Goal: Information Seeking & Learning: Find contact information

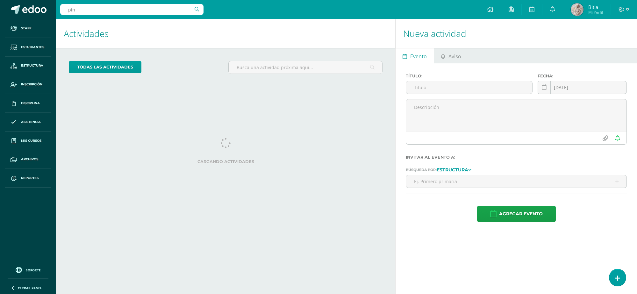
click at [81, 8] on input "pin" at bounding box center [131, 9] width 143 height 11
type input "pinto"
click at [40, 46] on span "Estudiantes" at bounding box center [32, 47] width 23 height 5
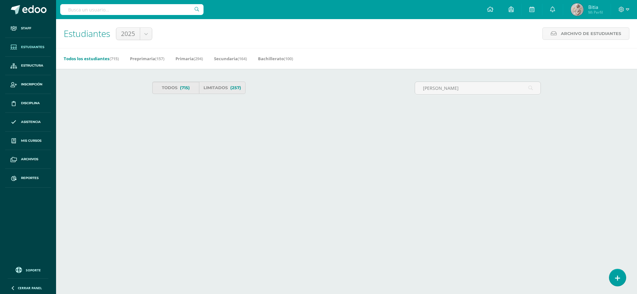
type input "juan diego pin"
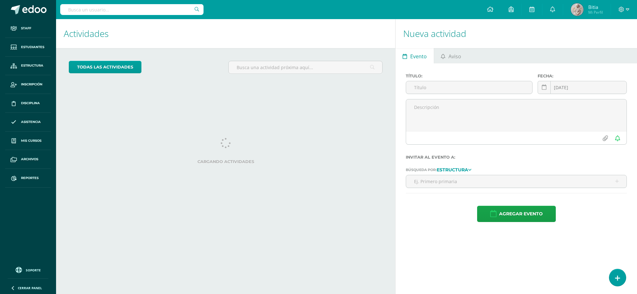
click at [125, 10] on input "text" at bounding box center [131, 9] width 143 height 11
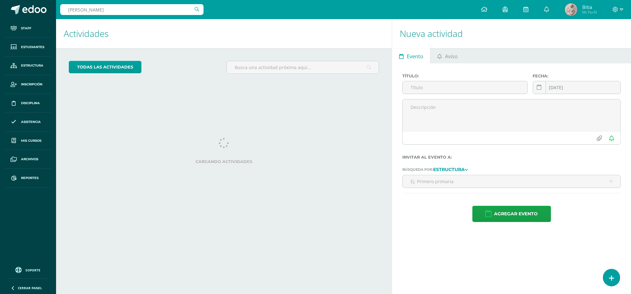
type input "juan pablo pinto"
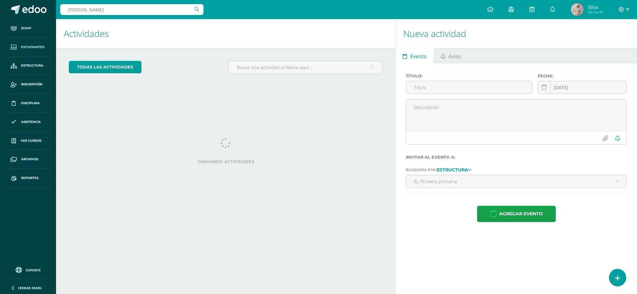
click at [40, 45] on span "Estudiantes" at bounding box center [32, 47] width 23 height 5
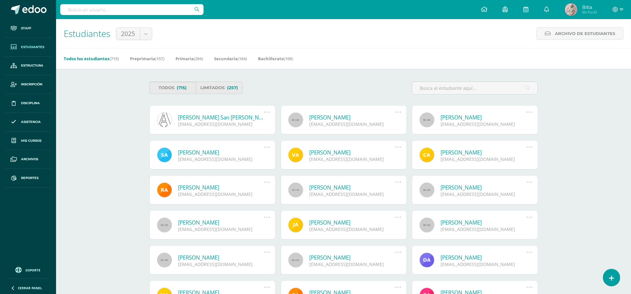
click at [91, 8] on input "text" at bounding box center [131, 9] width 143 height 11
click at [80, 11] on input "pinto" at bounding box center [131, 9] width 143 height 11
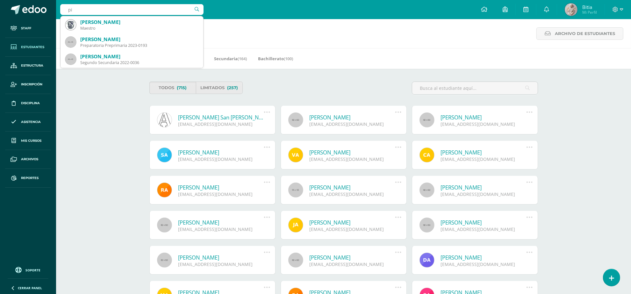
type input "p"
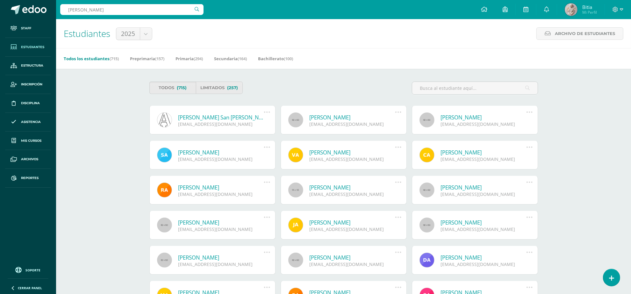
type input "juan diego"
click at [432, 20] on div "Estudiantes 2025 2026 2025 Archivo de Estudiantes Archivo de Estudiantes Acá po…" at bounding box center [343, 33] width 575 height 29
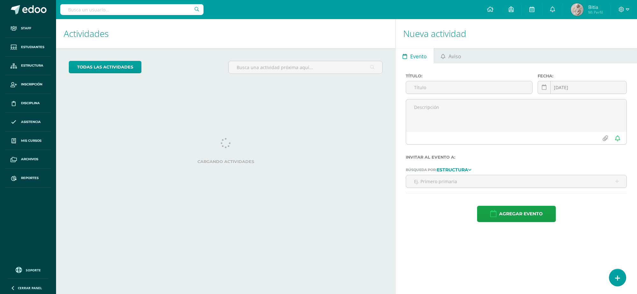
click at [138, 14] on input "text" at bounding box center [131, 9] width 143 height 11
type input "[PERSON_NAME]"
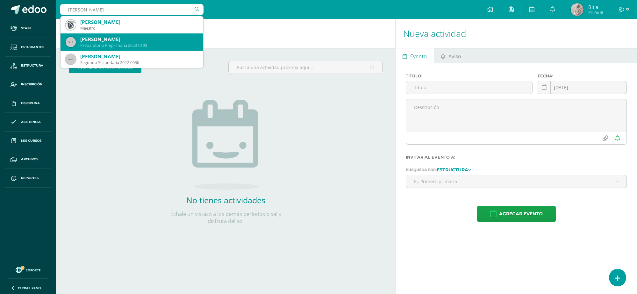
click at [131, 45] on div "Preparatoria Preprimaria 2023-0193" at bounding box center [139, 45] width 118 height 5
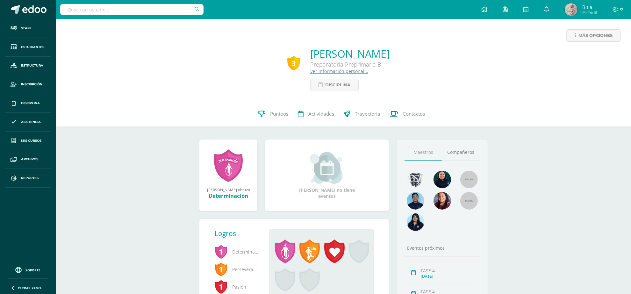
click at [310, 72] on link "Ver información personal..." at bounding box center [339, 71] width 58 height 6
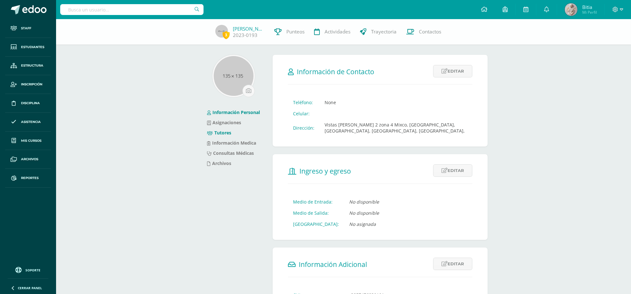
click at [224, 132] on link "Tutores" at bounding box center [219, 133] width 24 height 6
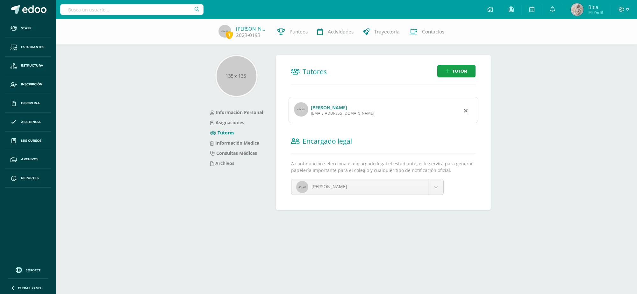
click at [323, 109] on link "[PERSON_NAME]" at bounding box center [329, 107] width 36 height 6
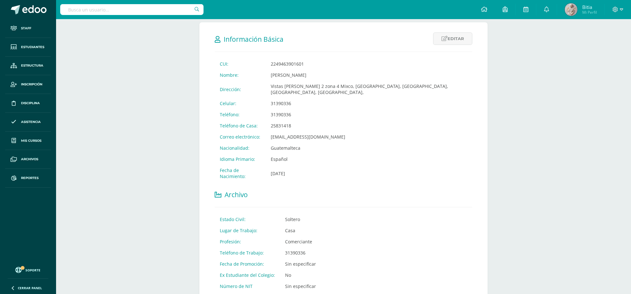
click at [100, 13] on input "text" at bounding box center [131, 9] width 143 height 11
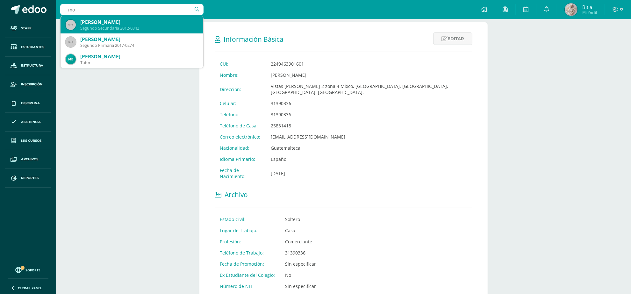
type input "m"
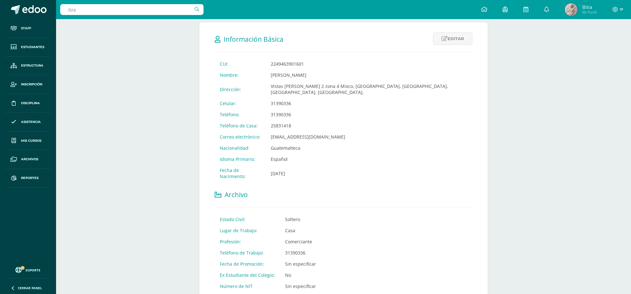
type input "itzae"
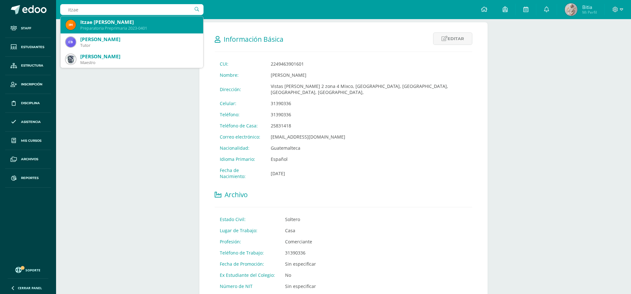
click at [135, 26] on div "Preparatoria Preprimaria 2023-0401" at bounding box center [139, 27] width 118 height 5
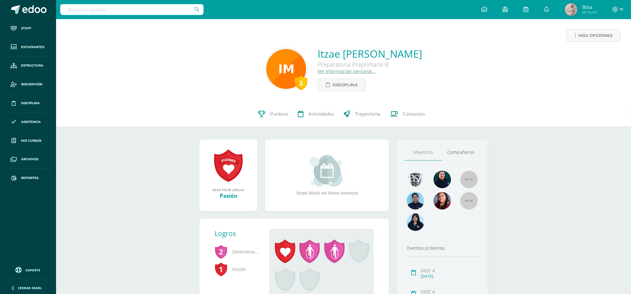
click at [332, 69] on link "Ver información personal..." at bounding box center [347, 71] width 58 height 6
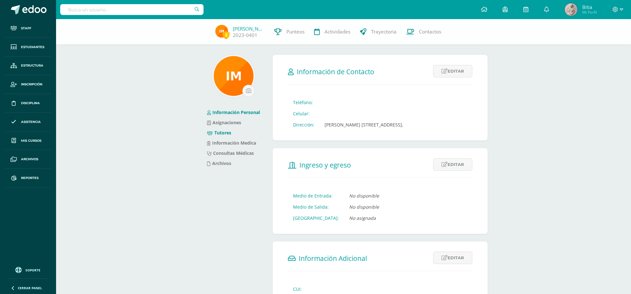
click at [221, 132] on link "Tutores" at bounding box center [219, 133] width 24 height 6
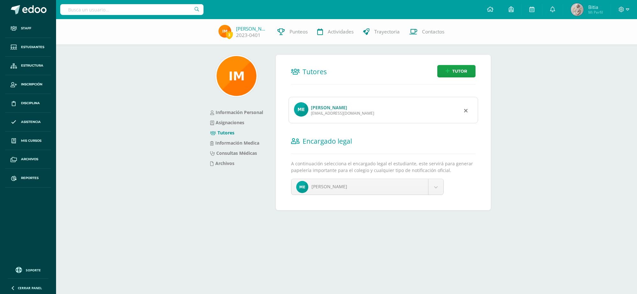
click at [336, 108] on link "[PERSON_NAME]" at bounding box center [329, 107] width 36 height 6
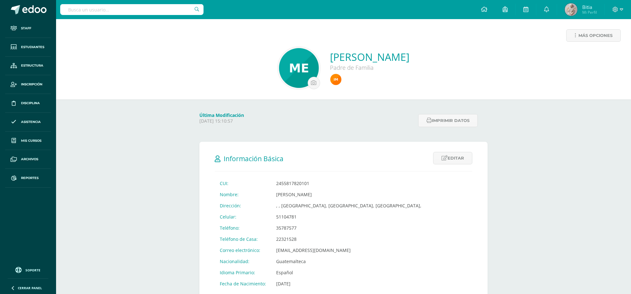
scroll to position [40, 0]
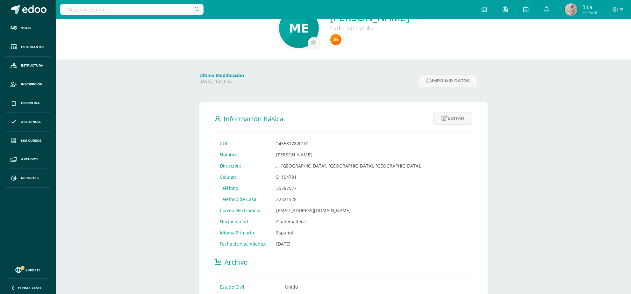
click at [134, 10] on input "text" at bounding box center [131, 9] width 143 height 11
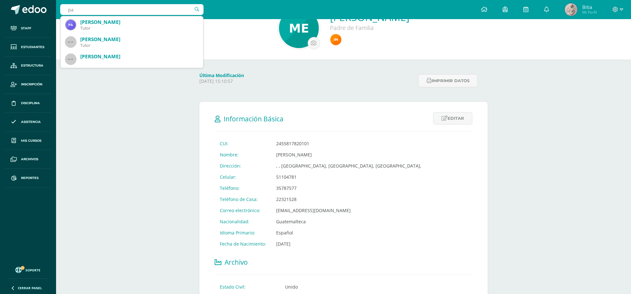
type input "p"
type input "esther pacheco"
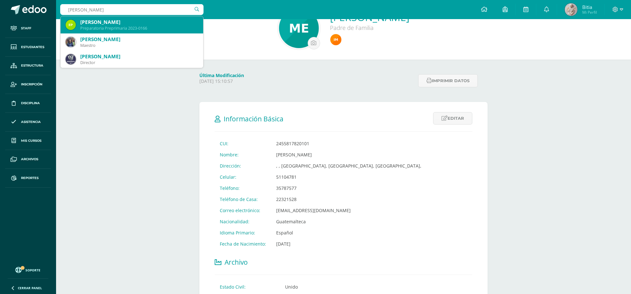
click at [100, 22] on div "Esther Alejandra Pacheco Mendoza" at bounding box center [139, 22] width 118 height 7
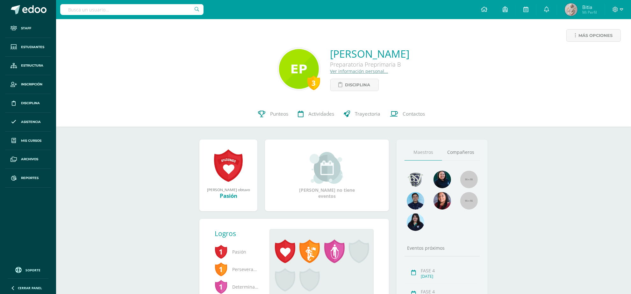
click at [330, 72] on link "Ver información personal..." at bounding box center [359, 71] width 58 height 6
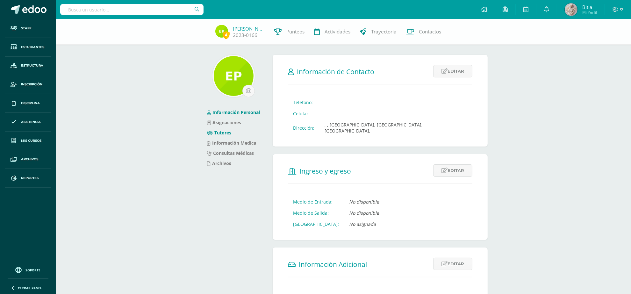
click at [223, 132] on link "Tutores" at bounding box center [219, 133] width 24 height 6
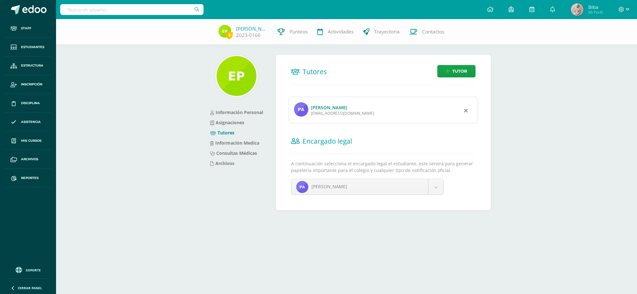
click at [326, 107] on link "[PERSON_NAME]" at bounding box center [329, 107] width 36 height 6
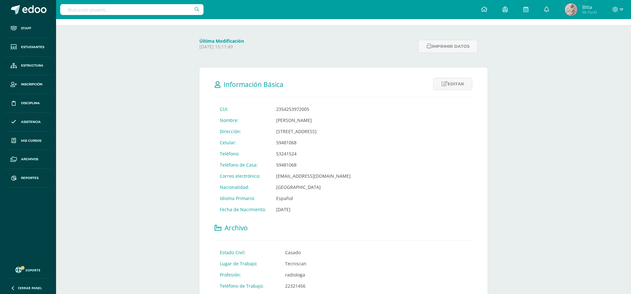
scroll to position [40, 0]
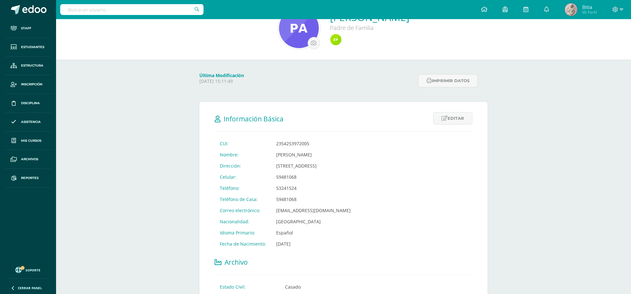
click at [117, 9] on input "text" at bounding box center [131, 9] width 143 height 11
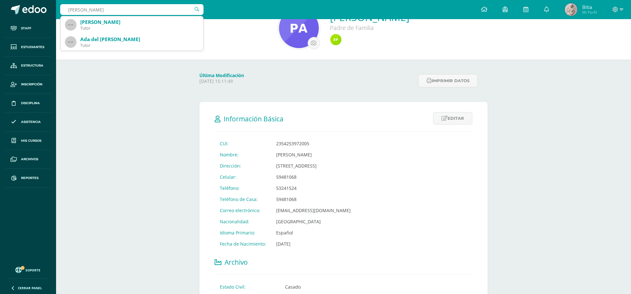
type input "marcos lopez"
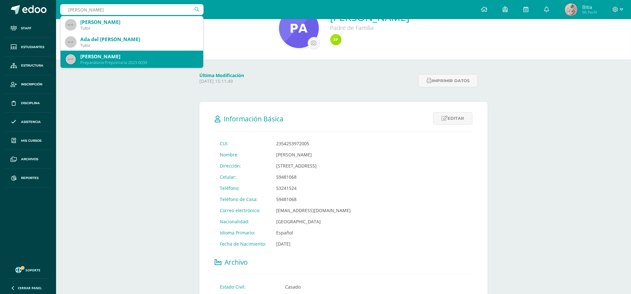
click at [126, 61] on div "Preparatoria Preprimaria 2023-0039" at bounding box center [139, 62] width 118 height 5
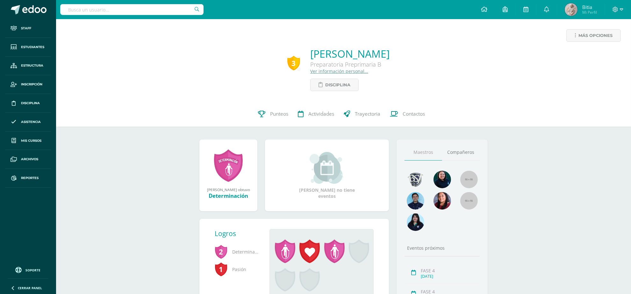
click at [310, 70] on link "Ver información personal..." at bounding box center [339, 71] width 58 height 6
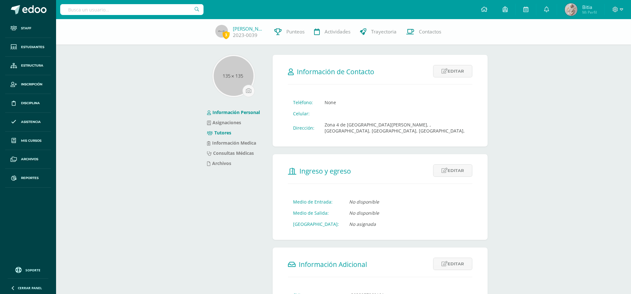
click at [222, 132] on link "Tutores" at bounding box center [219, 133] width 24 height 6
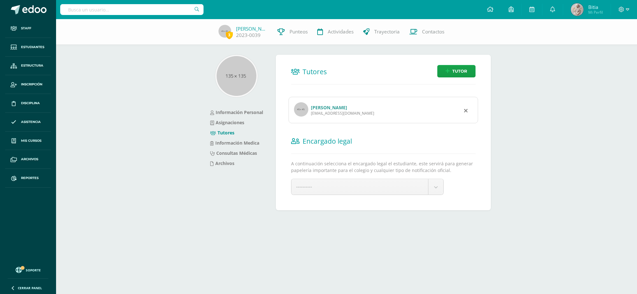
click at [334, 107] on link "Andrea del Rosario Aguilón" at bounding box center [329, 107] width 36 height 6
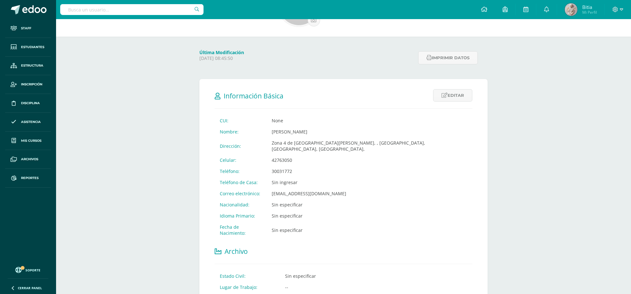
scroll to position [23, 0]
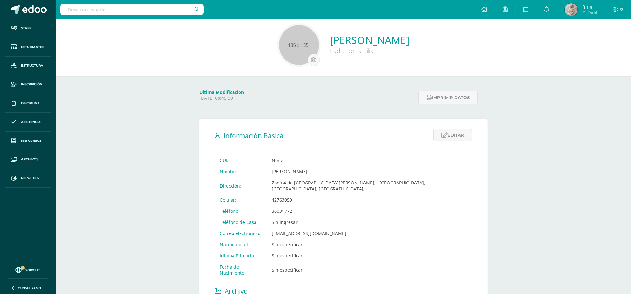
click at [143, 14] on input "text" at bounding box center [131, 9] width 143 height 11
type input "adrian smith"
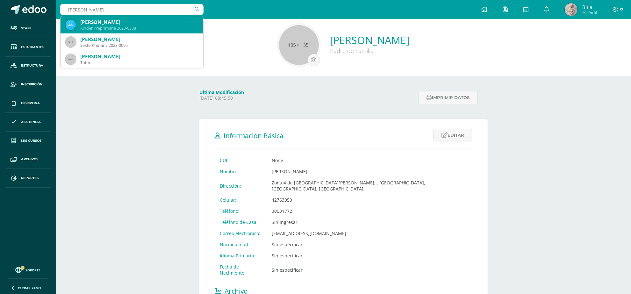
click at [123, 25] on div "[PERSON_NAME]" at bounding box center [139, 22] width 118 height 7
click at [123, 25] on div "Andrea del Rosario Aguilón Padre de Familia" at bounding box center [343, 45] width 565 height 42
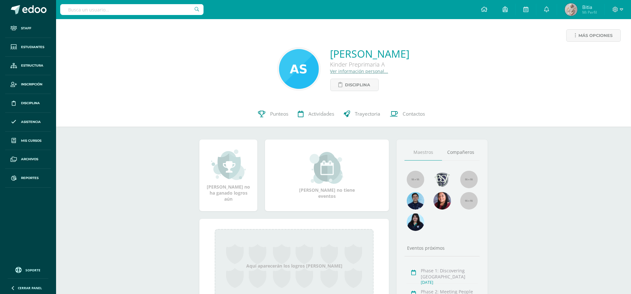
click at [354, 72] on link "Ver información personal..." at bounding box center [359, 71] width 58 height 6
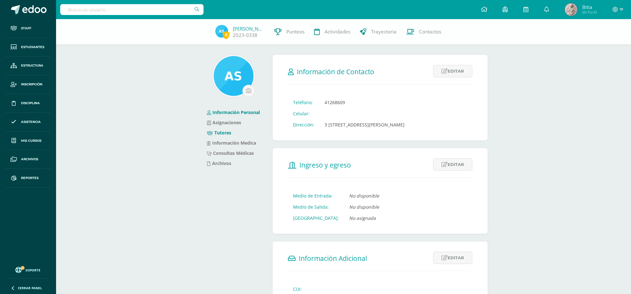
click at [227, 134] on link "Tutores" at bounding box center [219, 133] width 24 height 6
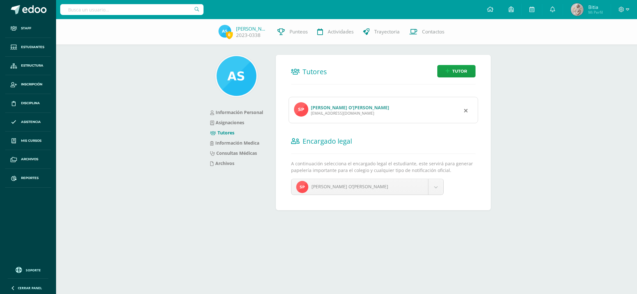
click at [335, 106] on link "[PERSON_NAME] O’[PERSON_NAME]" at bounding box center [350, 107] width 78 height 6
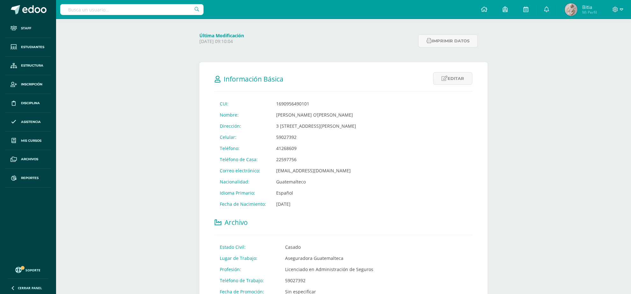
click at [121, 8] on input "text" at bounding box center [131, 9] width 143 height 11
type input "zoe lopez"
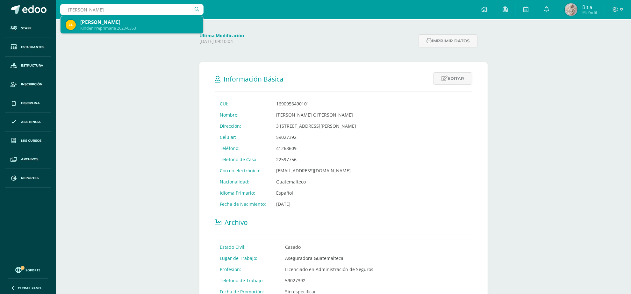
click at [139, 28] on div "Kinder Preprimaria 2023-0353" at bounding box center [139, 27] width 118 height 5
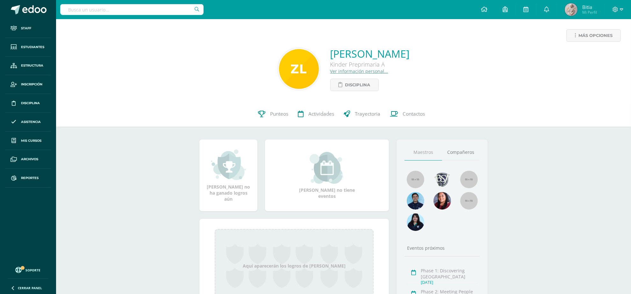
click at [331, 71] on link "Ver información personal..." at bounding box center [359, 71] width 58 height 6
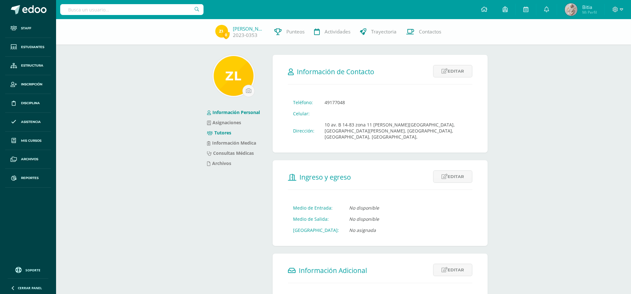
click at [229, 131] on link "Tutores" at bounding box center [219, 133] width 24 height 6
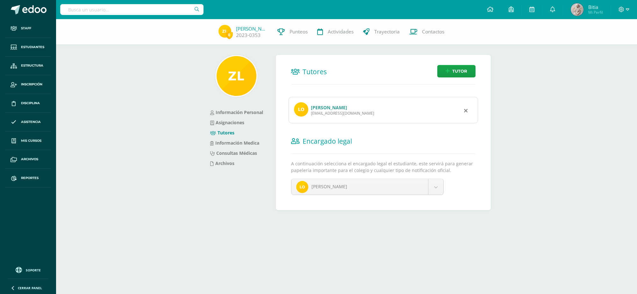
click at [326, 105] on link "[PERSON_NAME]" at bounding box center [329, 107] width 36 height 6
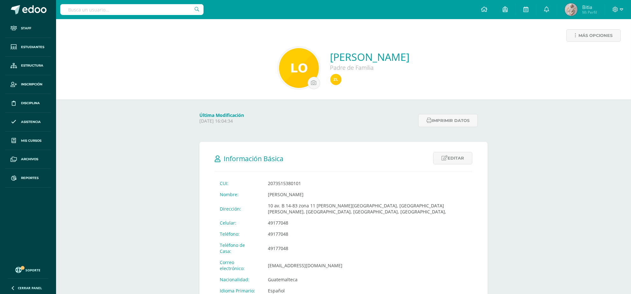
click at [137, 4] on input "text" at bounding box center [131, 9] width 143 height 11
type input "[PERSON_NAME]"
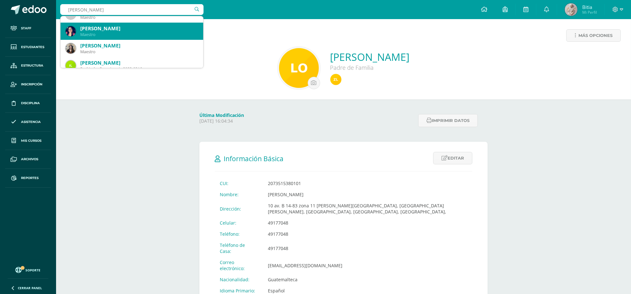
scroll to position [103, 0]
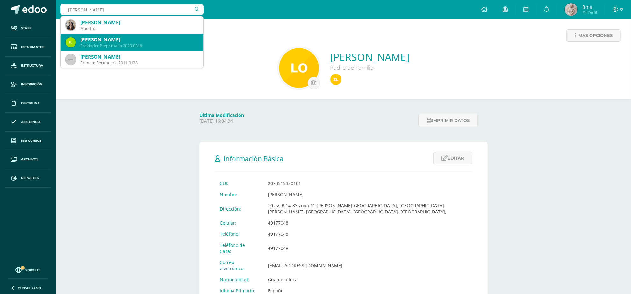
click at [136, 42] on div "[PERSON_NAME]" at bounding box center [139, 39] width 118 height 7
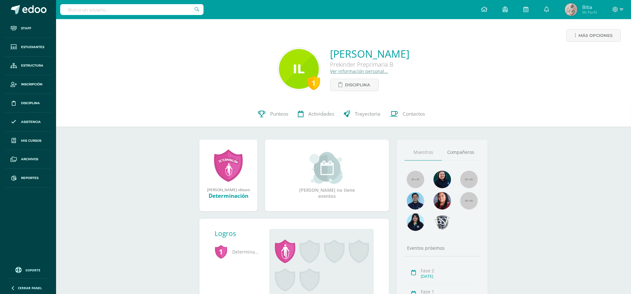
click at [330, 69] on link "Ver información personal..." at bounding box center [359, 71] width 58 height 6
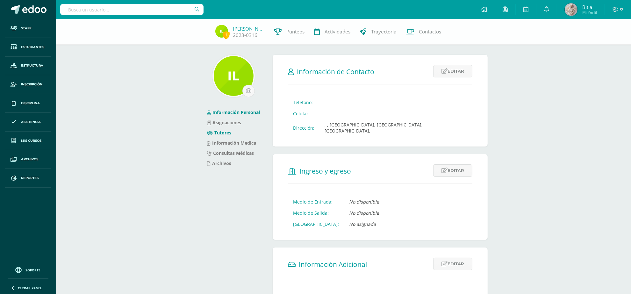
click at [225, 132] on link "Tutores" at bounding box center [219, 133] width 24 height 6
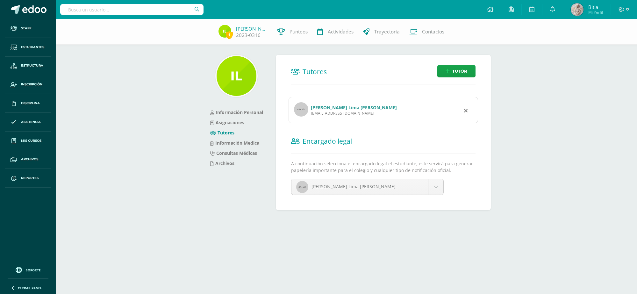
click at [335, 109] on link "Omar Estuardo Lima García" at bounding box center [354, 107] width 86 height 6
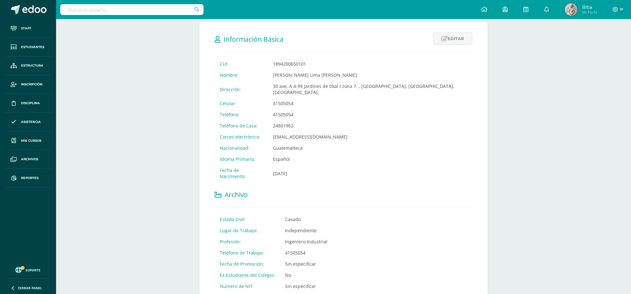
click at [140, 11] on input "text" at bounding box center [131, 9] width 143 height 11
click at [73, 11] on input "disns lopez" at bounding box center [131, 9] width 143 height 11
type input "dians lopez"
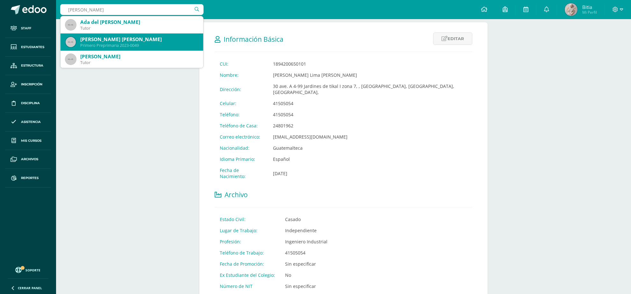
click at [125, 43] on div "Primero Preprimaria 2023-0049" at bounding box center [139, 45] width 118 height 5
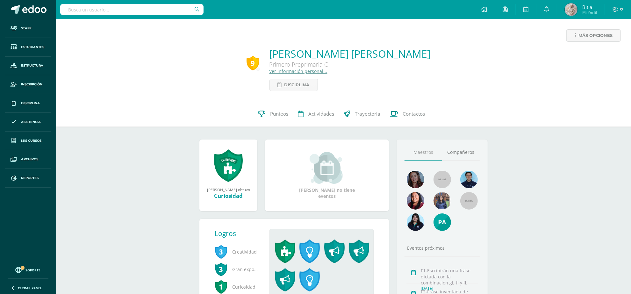
click at [280, 72] on link "Ver información personal..." at bounding box center [298, 71] width 58 height 6
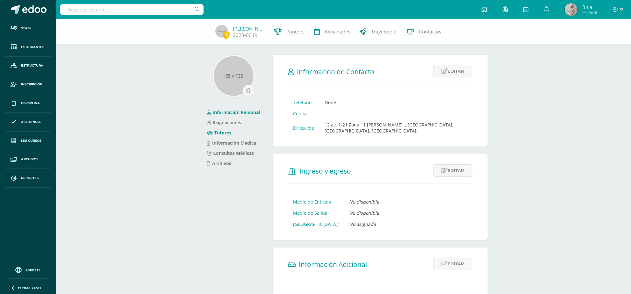
click at [229, 132] on link "Tutores" at bounding box center [219, 133] width 24 height 6
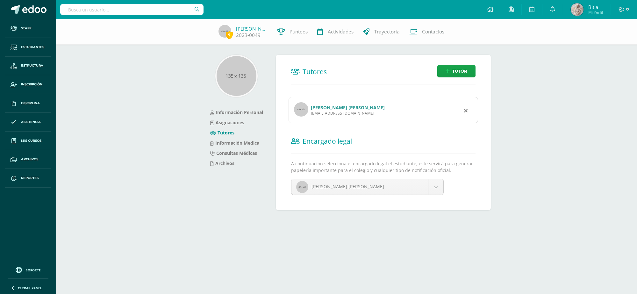
click at [322, 107] on link "Maria Del Rosario Herrera del Cid" at bounding box center [348, 107] width 74 height 6
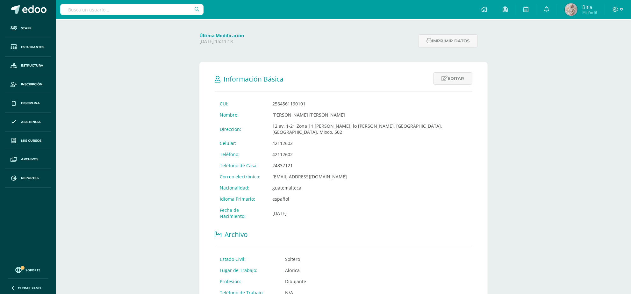
click at [144, 8] on input "text" at bounding box center [131, 9] width 143 height 11
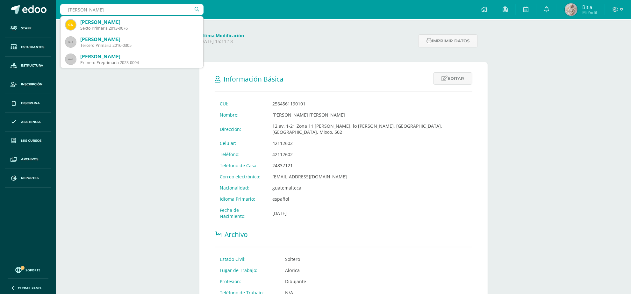
type input "camila Estra"
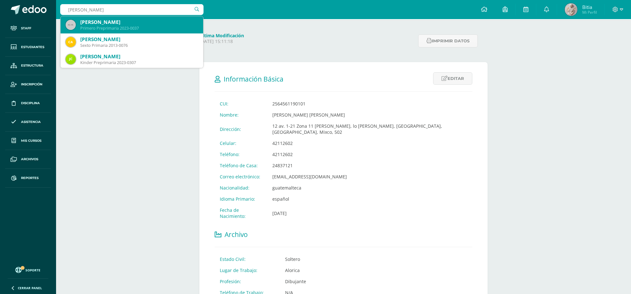
click at [125, 30] on div "Primero Preprimaria 2023-0037" at bounding box center [139, 27] width 118 height 5
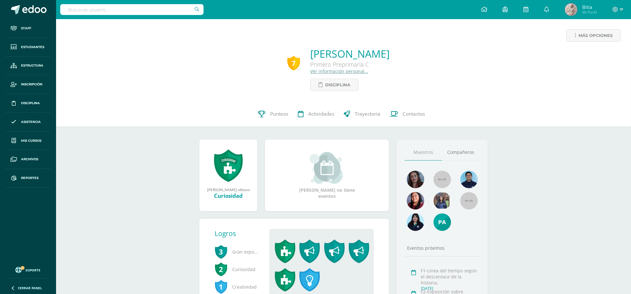
click at [310, 70] on link "Ver información personal..." at bounding box center [339, 71] width 58 height 6
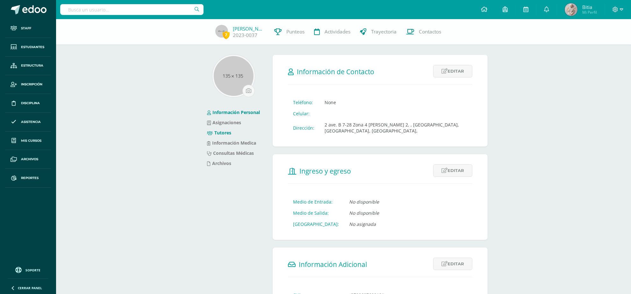
click at [221, 132] on link "Tutores" at bounding box center [219, 133] width 24 height 6
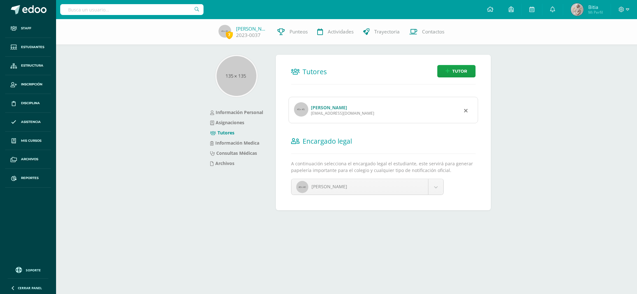
click at [324, 110] on link "[PERSON_NAME]" at bounding box center [329, 107] width 36 height 6
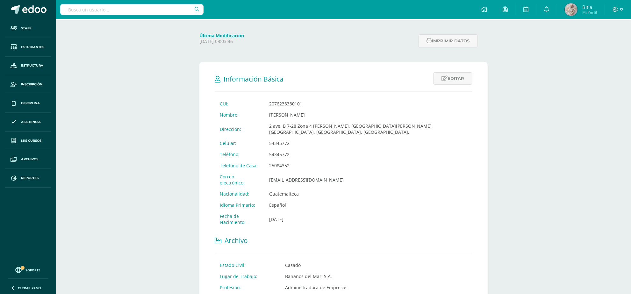
click at [103, 10] on input "text" at bounding box center [131, 9] width 143 height 11
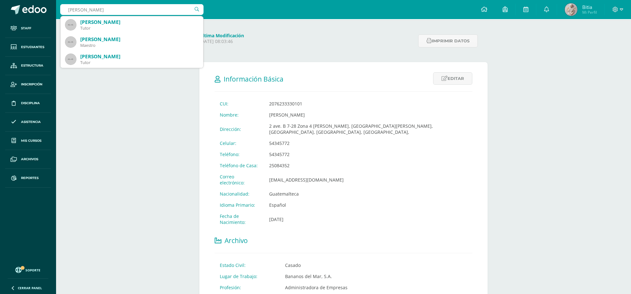
type input "[PERSON_NAME]"
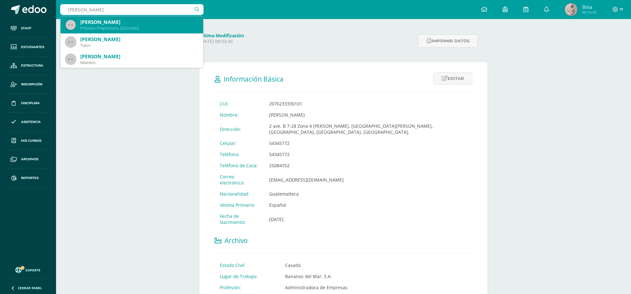
click at [115, 24] on div "[PERSON_NAME]" at bounding box center [139, 22] width 118 height 7
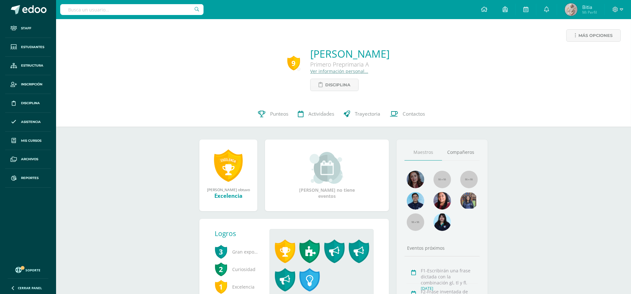
click at [310, 73] on link "Ver información personal..." at bounding box center [339, 71] width 58 height 6
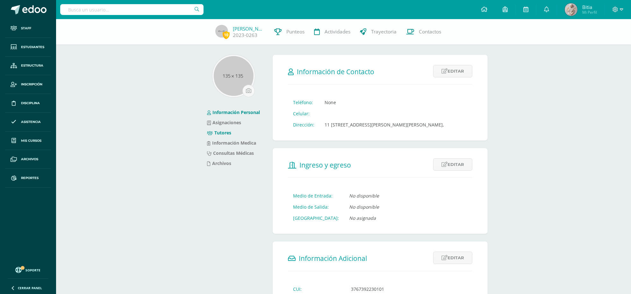
click at [220, 134] on link "Tutores" at bounding box center [219, 133] width 24 height 6
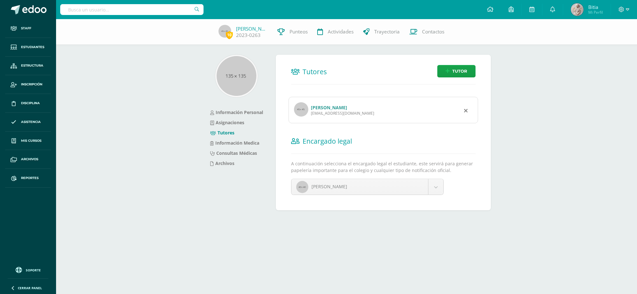
click at [340, 108] on link "[PERSON_NAME]" at bounding box center [329, 107] width 36 height 6
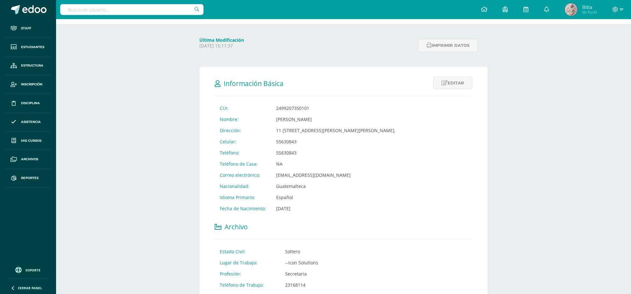
scroll to position [80, 0]
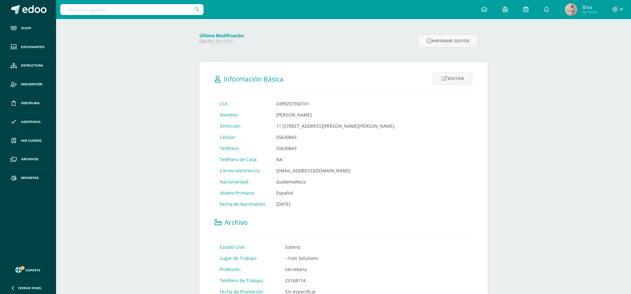
click at [128, 11] on input "text" at bounding box center [131, 9] width 143 height 11
type input "c"
type input "arturo cano"
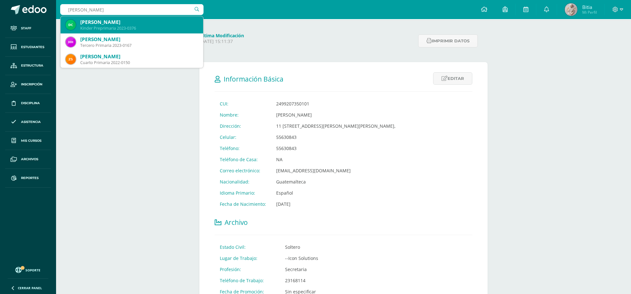
click at [123, 26] on div "Kinder Preprimaria 2023-0376" at bounding box center [139, 27] width 118 height 5
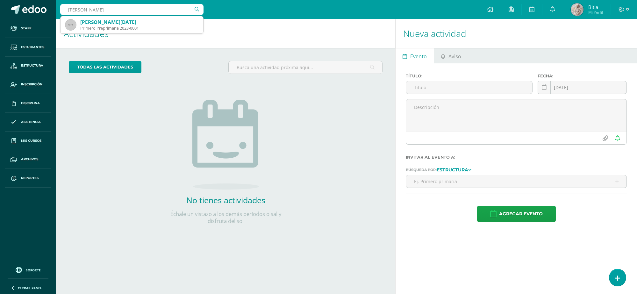
type input "[PERSON_NAME]"
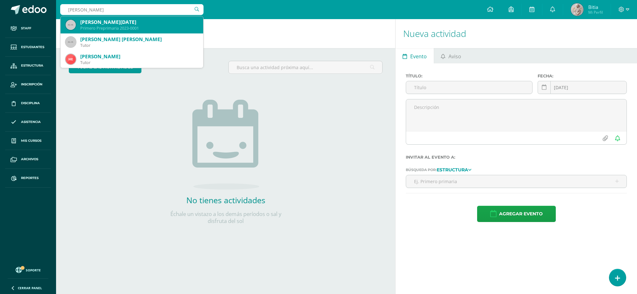
click at [129, 26] on div "Primero Preprimaria 2023-0001" at bounding box center [139, 27] width 118 height 5
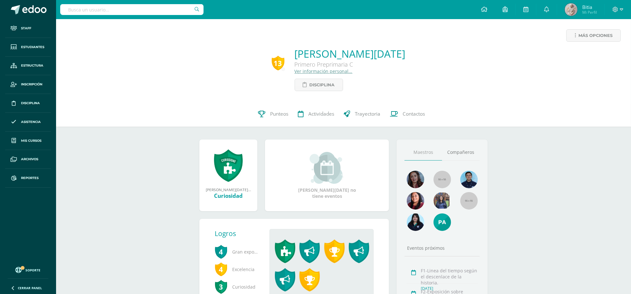
click at [318, 71] on link "Ver información personal..." at bounding box center [324, 71] width 58 height 6
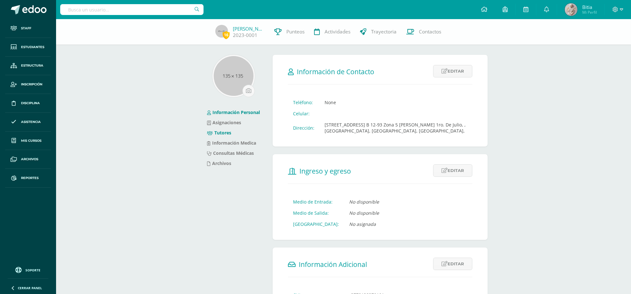
click at [221, 134] on link "Tutores" at bounding box center [219, 133] width 24 height 6
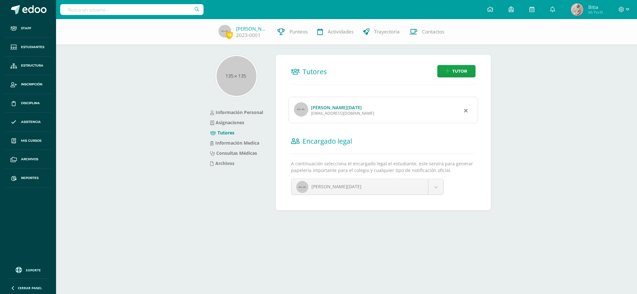
click at [326, 107] on link "Martha Lucia Molina Valverde" at bounding box center [336, 107] width 51 height 6
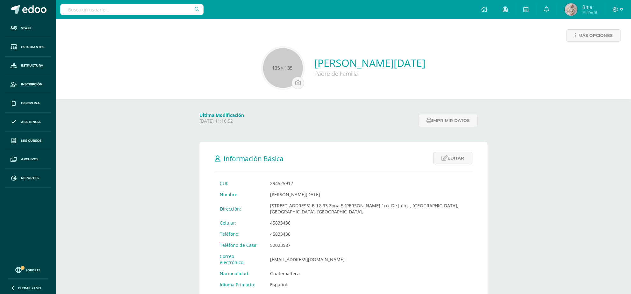
click at [139, 10] on input "text" at bounding box center [131, 9] width 143 height 11
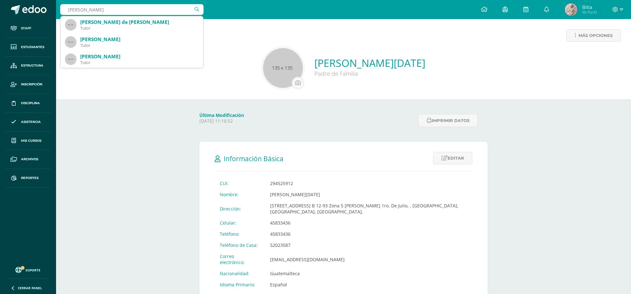
type input "diana del rosario"
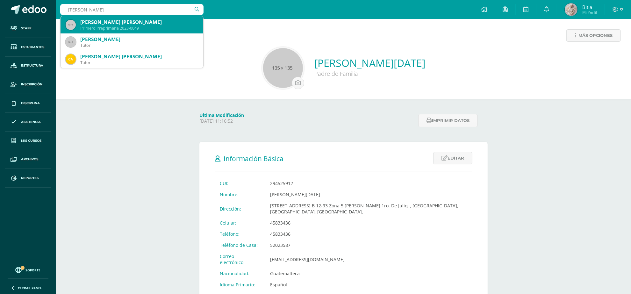
click at [139, 24] on div "Diana del Rosario López Herrera" at bounding box center [139, 22] width 118 height 7
click at [139, 24] on div "Más opciones Martha Lucia Molina Valverde Padre de Familia" at bounding box center [343, 59] width 575 height 80
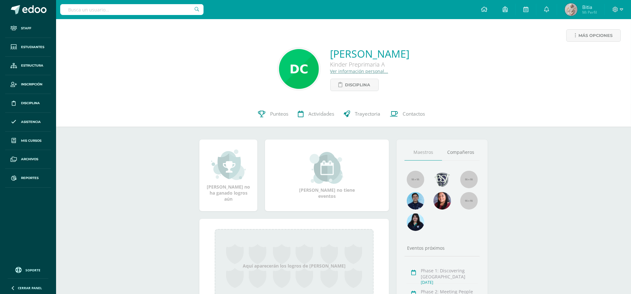
click at [330, 70] on link "Ver información personal..." at bounding box center [359, 71] width 58 height 6
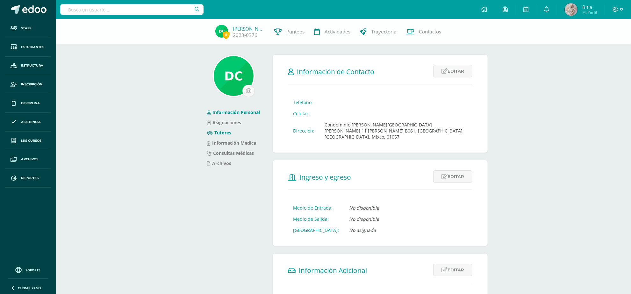
click at [223, 132] on link "Tutores" at bounding box center [219, 133] width 24 height 6
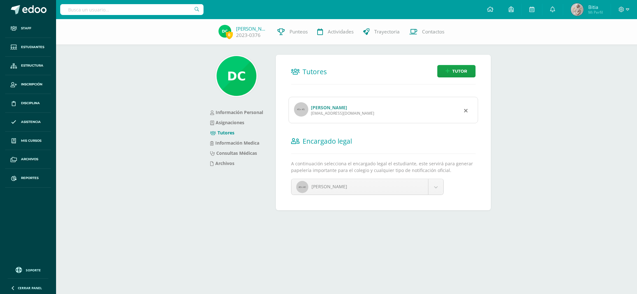
click at [323, 107] on link "Jessica Patricia Alvarez Salazar" at bounding box center [329, 107] width 36 height 6
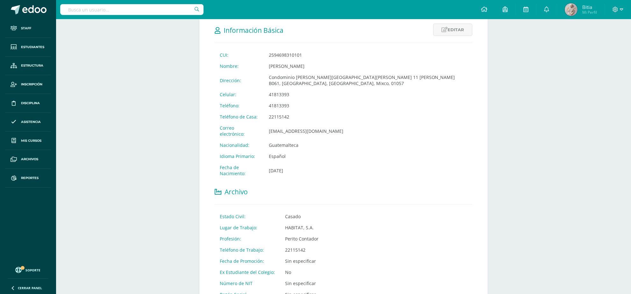
scroll to position [115, 0]
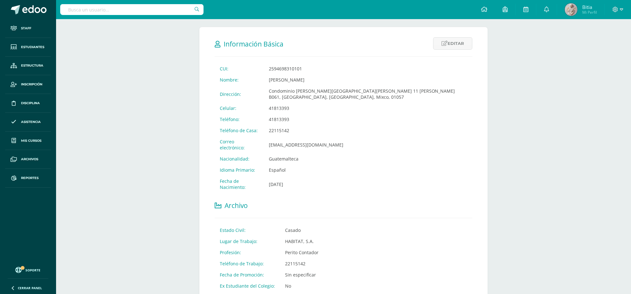
click at [162, 13] on input "text" at bounding box center [131, 9] width 143 height 11
type input "sara c0ntreras"
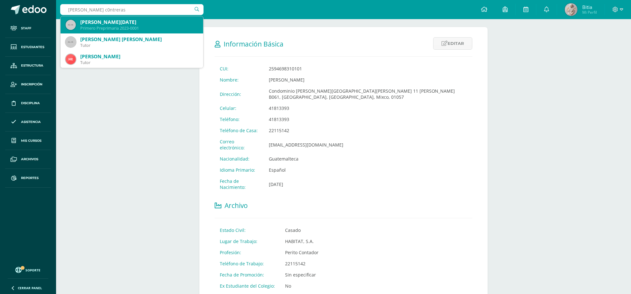
click at [140, 25] on div "Sarah Lucia Contreras Molina" at bounding box center [139, 22] width 118 height 7
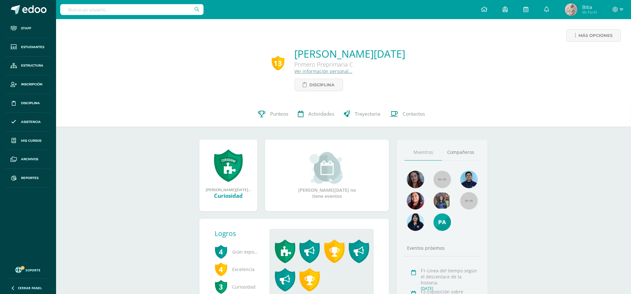
click at [314, 70] on link "Ver información personal..." at bounding box center [324, 71] width 58 height 6
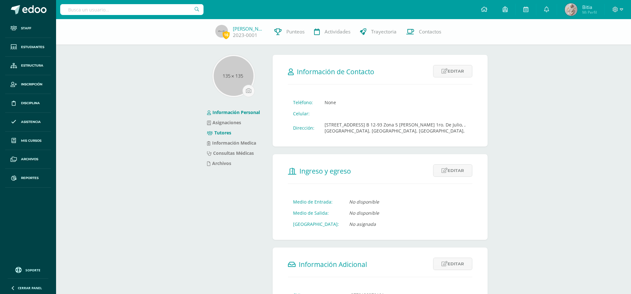
click at [223, 134] on link "Tutores" at bounding box center [219, 133] width 24 height 6
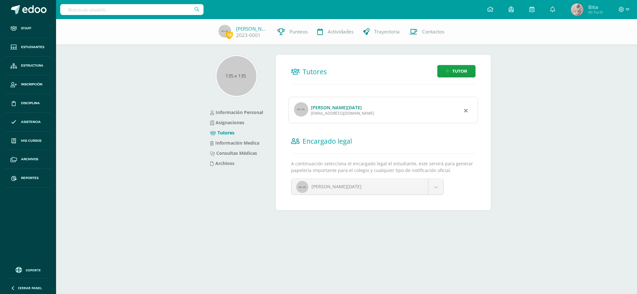
click at [328, 105] on link "[PERSON_NAME][DATE]" at bounding box center [336, 107] width 51 height 6
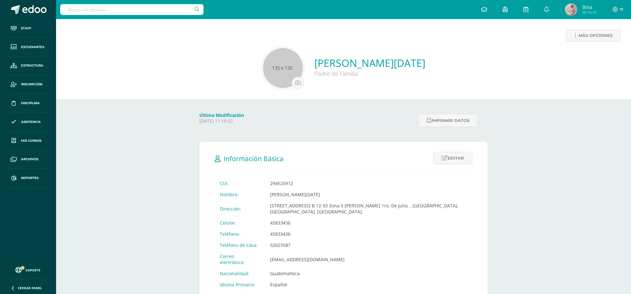
click at [120, 15] on input "text" at bounding box center [131, 9] width 143 height 11
type input "katherine perez"
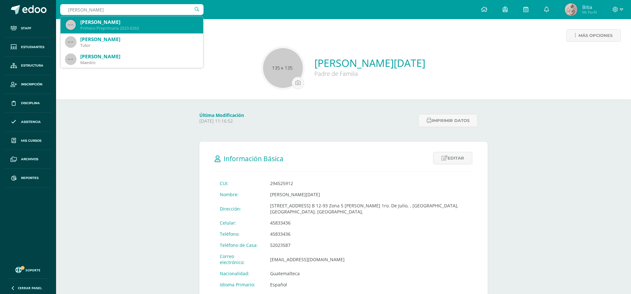
click at [146, 28] on div "Primero Preprimaria 2023-0263" at bounding box center [139, 27] width 118 height 5
click at [146, 28] on div "Más opciones Martha Lucia Molina Valverde Padre de Familia" at bounding box center [343, 59] width 575 height 80
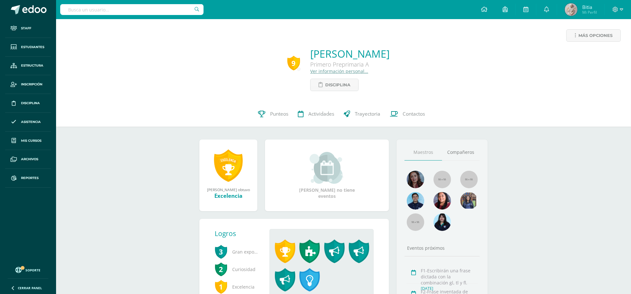
click at [310, 72] on link "Ver información personal..." at bounding box center [339, 71] width 58 height 6
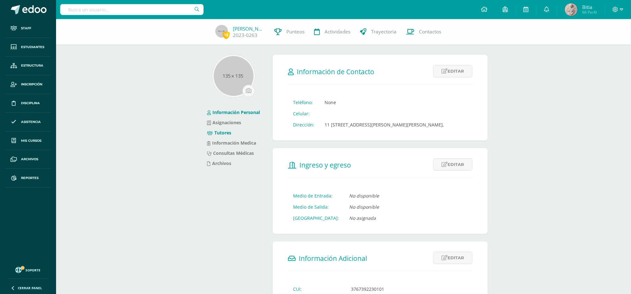
click at [223, 130] on link "Tutores" at bounding box center [219, 133] width 24 height 6
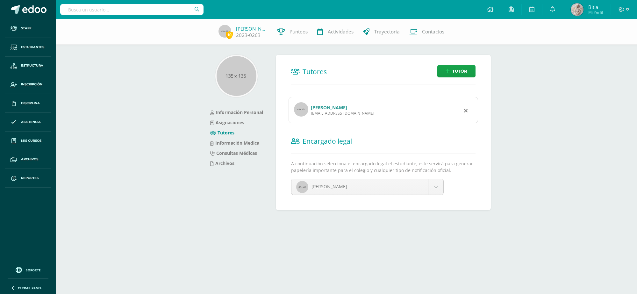
click at [320, 105] on link "[PERSON_NAME]" at bounding box center [329, 107] width 36 height 6
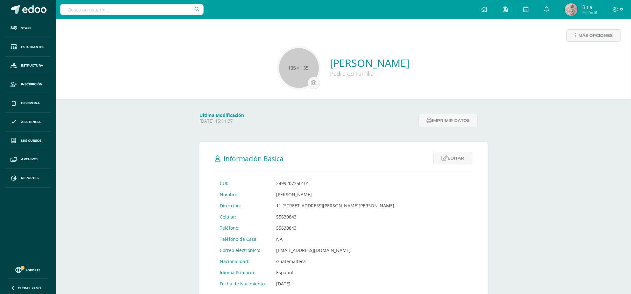
click at [135, 8] on input "text" at bounding box center [131, 9] width 143 height 11
type input "[PERSON_NAME]"
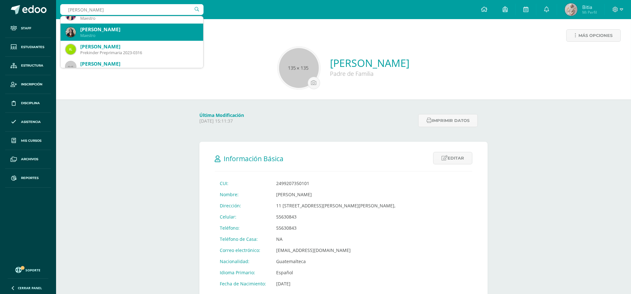
scroll to position [103, 0]
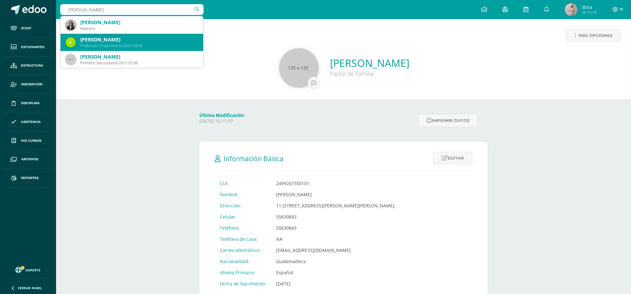
click at [125, 44] on div "Prekinder Preprimaria 2023-0316" at bounding box center [139, 45] width 118 height 5
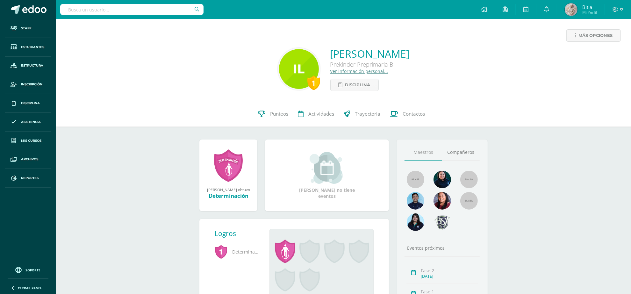
click link "Ver información personal..."
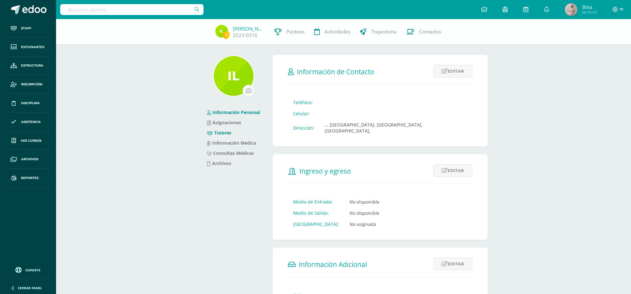
click at [225, 132] on link "Tutores" at bounding box center [219, 133] width 24 height 6
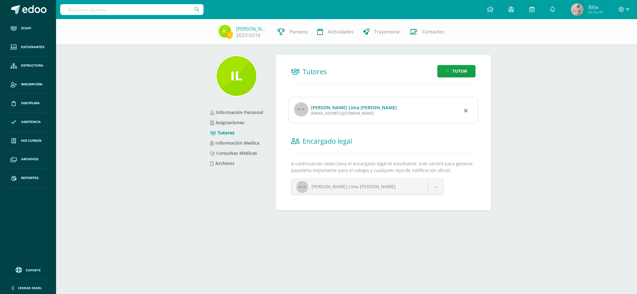
click at [333, 109] on link "[PERSON_NAME] Lima [PERSON_NAME]" at bounding box center [354, 107] width 86 height 6
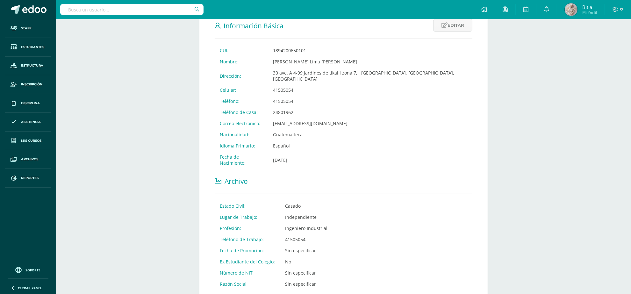
scroll to position [119, 0]
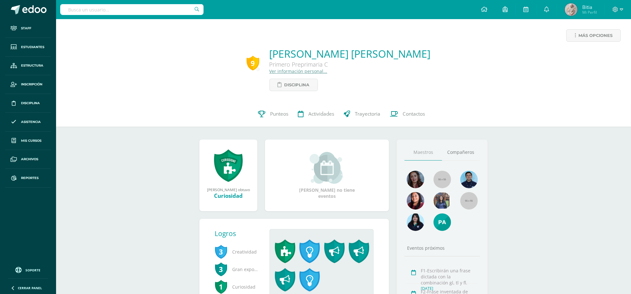
click at [297, 72] on link "Ver información personal..." at bounding box center [298, 71] width 58 height 6
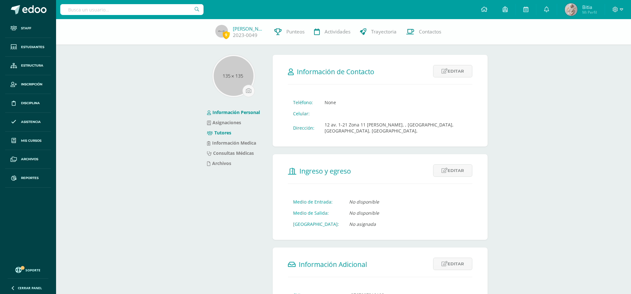
click at [223, 133] on link "Tutores" at bounding box center [219, 133] width 24 height 6
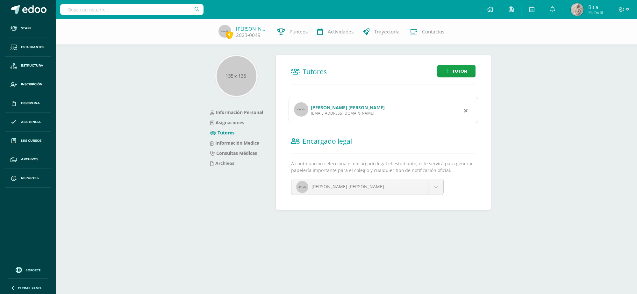
click link "Maria Del Rosario Herrera del Cid"
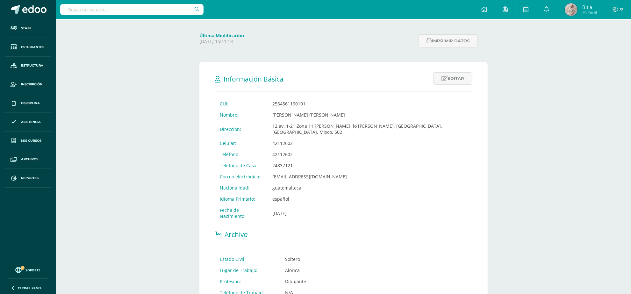
click at [124, 12] on input "text" at bounding box center [131, 9] width 143 height 11
type input "bonilla"
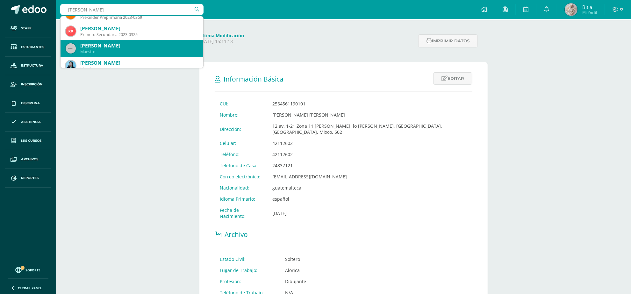
scroll to position [40, 0]
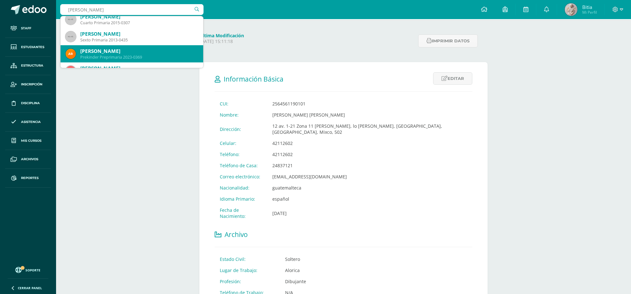
click at [126, 53] on div "Adela Camila Bonilla García" at bounding box center [139, 51] width 118 height 7
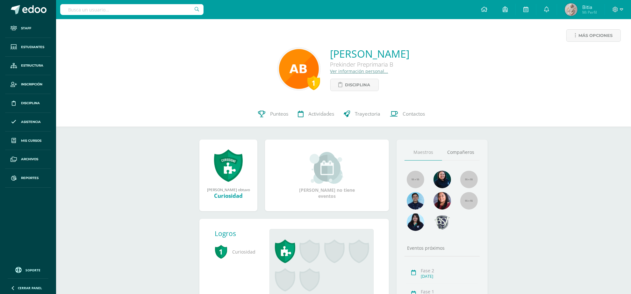
click at [346, 72] on link "Ver información personal..." at bounding box center [359, 71] width 58 height 6
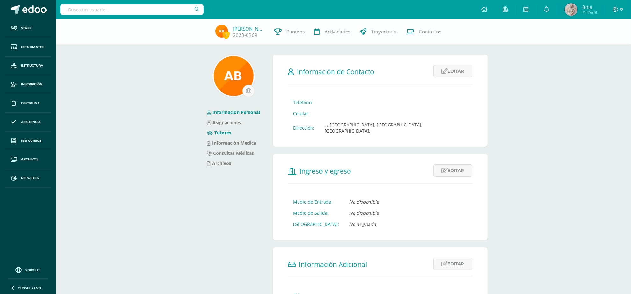
click at [218, 132] on link "Tutores" at bounding box center [219, 133] width 24 height 6
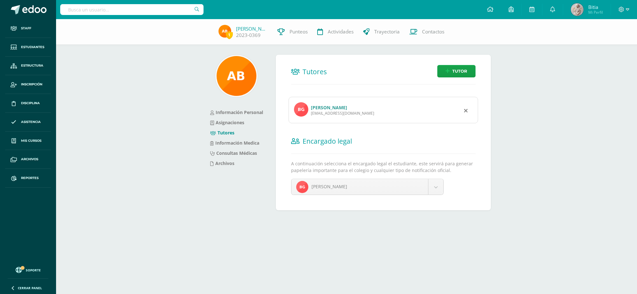
click at [330, 107] on link "[PERSON_NAME]" at bounding box center [329, 107] width 36 height 6
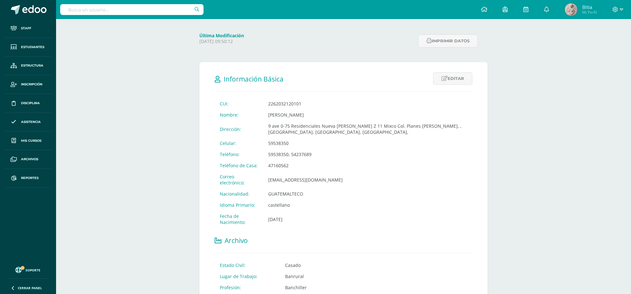
click at [159, 18] on div at bounding box center [131, 9] width 143 height 19
click at [146, 8] on input "text" at bounding box center [131, 9] width 143 height 11
